Goal: Transaction & Acquisition: Purchase product/service

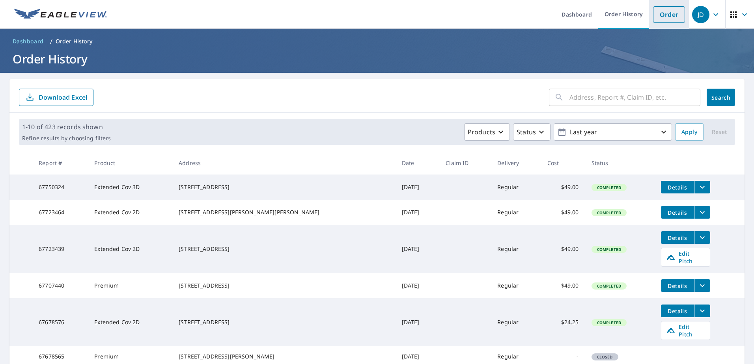
click at [658, 15] on link "Order" at bounding box center [669, 14] width 32 height 17
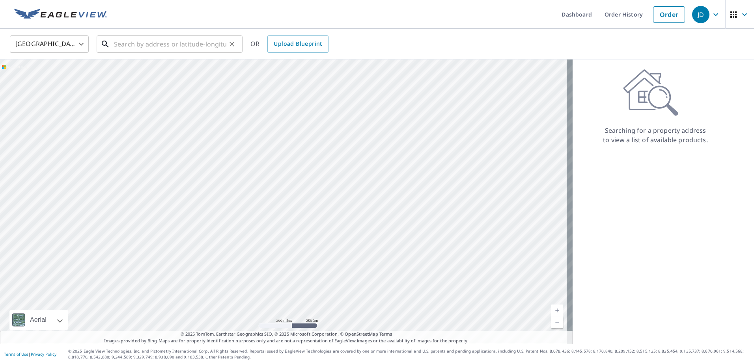
click at [166, 43] on input "text" at bounding box center [170, 44] width 112 height 22
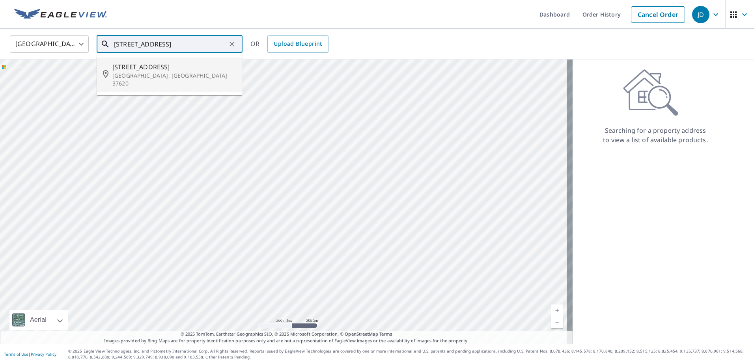
click at [201, 77] on p "[GEOGRAPHIC_DATA], [GEOGRAPHIC_DATA] 37620" at bounding box center [174, 80] width 124 height 16
type input "[STREET_ADDRESS]"
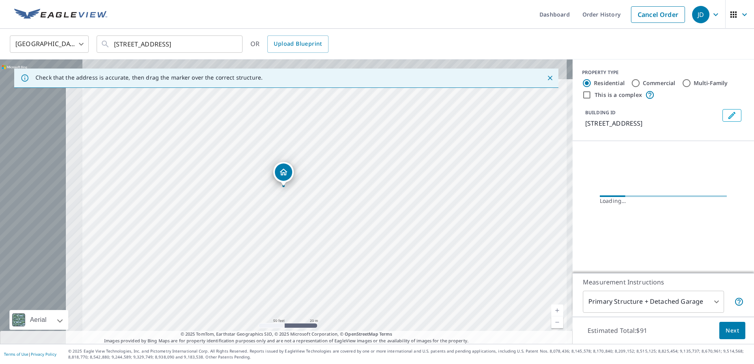
click at [343, 227] on div "[STREET_ADDRESS]" at bounding box center [286, 202] width 572 height 285
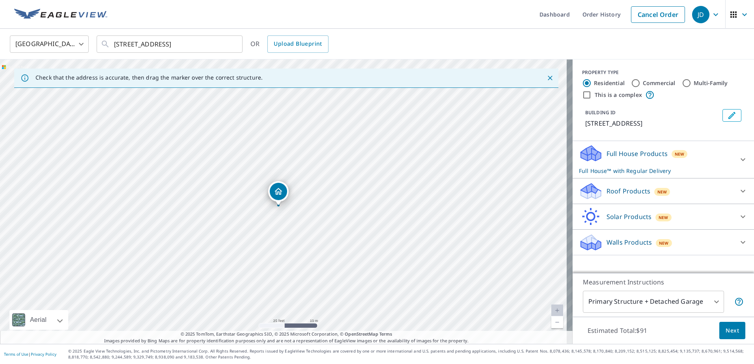
drag, startPoint x: 284, startPoint y: 197, endPoint x: 279, endPoint y: 203, distance: 7.2
click at [682, 195] on div "Roof Products New" at bounding box center [656, 191] width 155 height 19
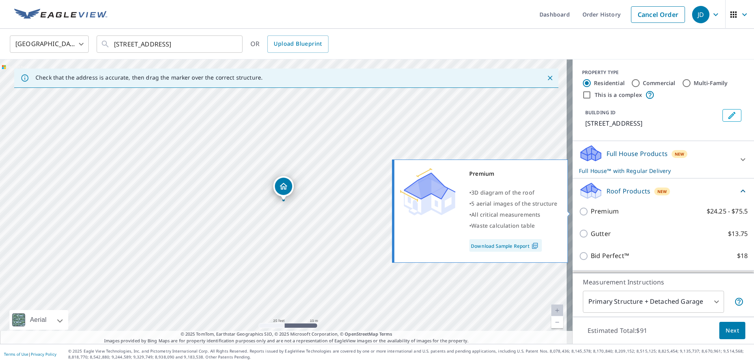
click at [628, 213] on label "Premium $24.25 - $75.5" at bounding box center [668, 212] width 157 height 10
click at [590, 213] on input "Premium $24.25 - $75.5" at bounding box center [585, 211] width 12 height 9
checkbox input "true"
checkbox input "false"
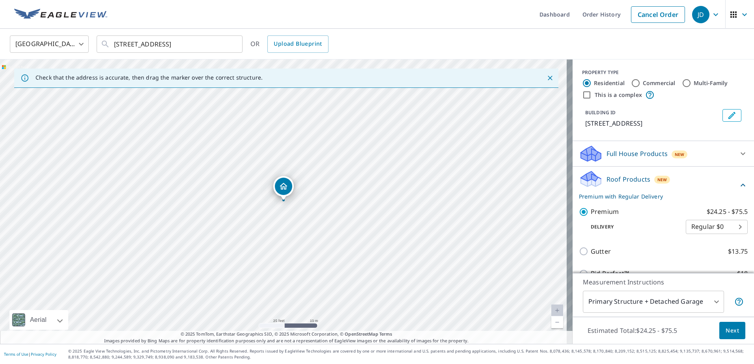
click at [725, 330] on span "Next" at bounding box center [731, 331] width 13 height 10
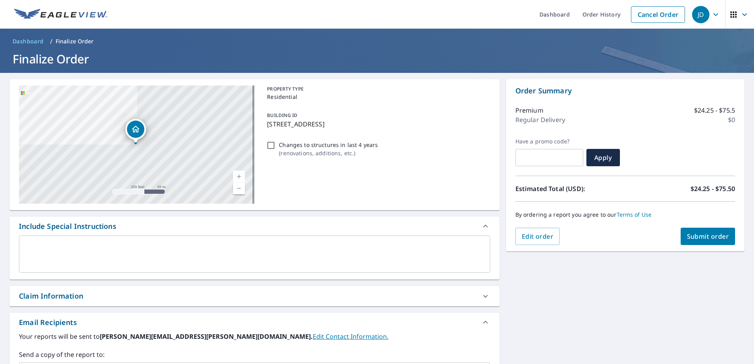
click at [702, 245] on div "Order Summary Premium $24.25 - $75.5 Regular Delivery $0 Have a promo code? ​ A…" at bounding box center [625, 165] width 238 height 172
click at [716, 232] on button "Submit order" at bounding box center [707, 236] width 55 height 17
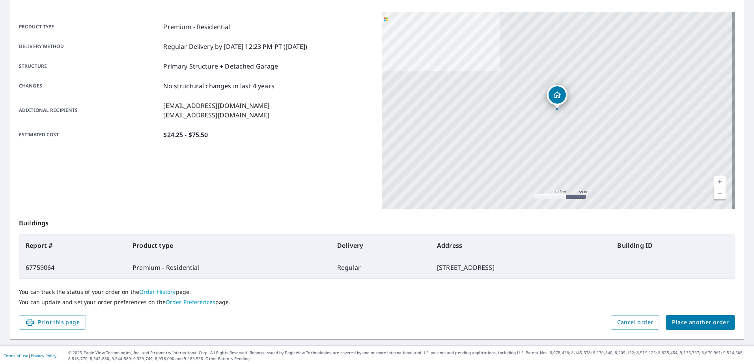
scroll to position [100, 0]
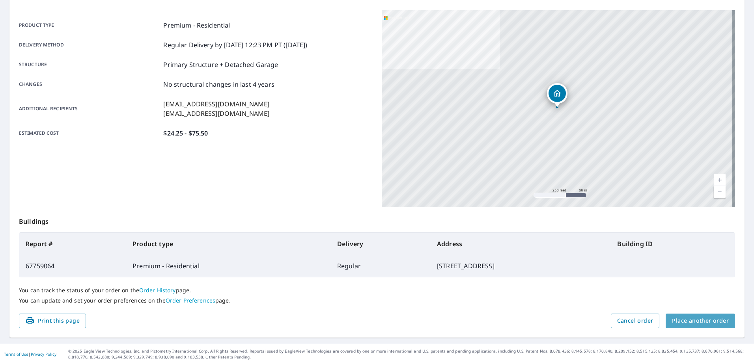
drag, startPoint x: 696, startPoint y: 319, endPoint x: 749, endPoint y: 316, distance: 52.5
click at [697, 318] on span "Place another order" at bounding box center [700, 321] width 57 height 10
